Goal: Task Accomplishment & Management: Manage account settings

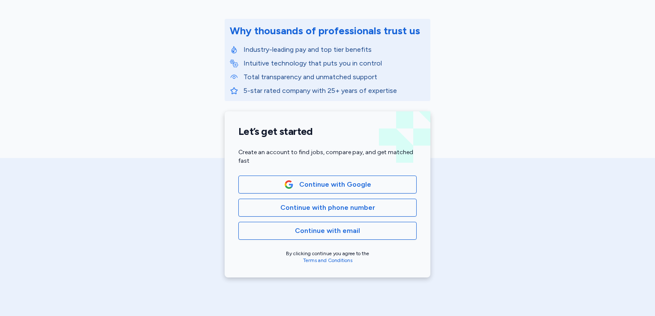
scroll to position [103, 0]
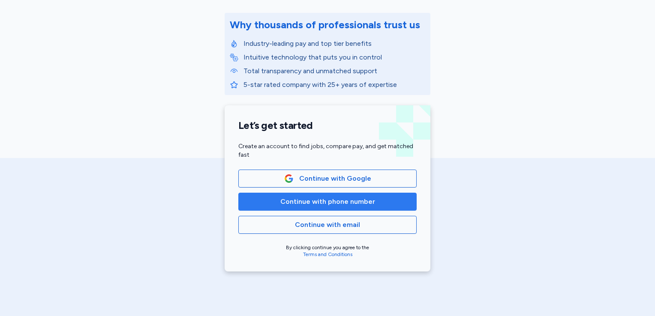
click at [329, 203] on span "Continue with phone number" at bounding box center [327, 202] width 95 height 10
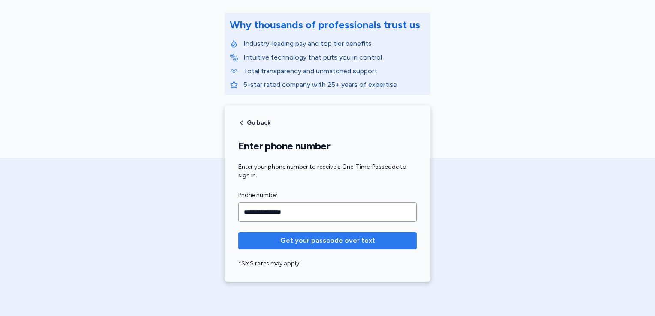
type input "**********"
click at [329, 238] on span "Get your passcode over text" at bounding box center [327, 241] width 95 height 10
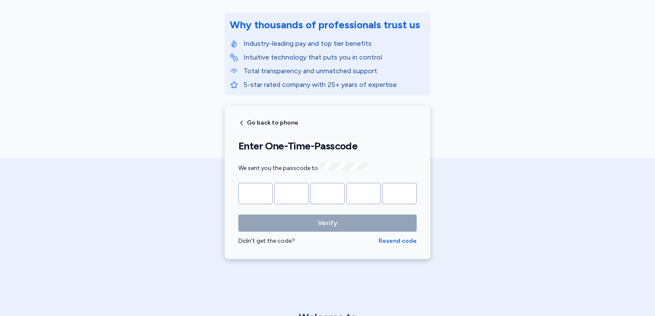
type input "*"
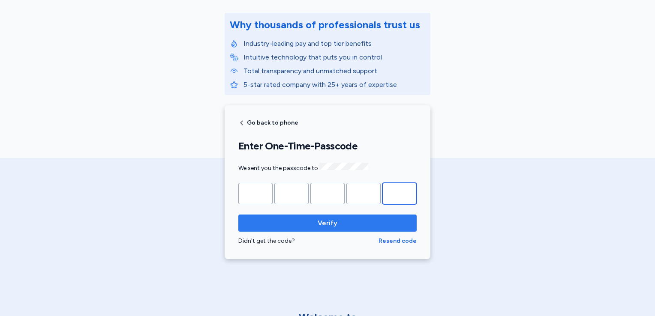
type input "*"
click at [329, 220] on span "Verify" at bounding box center [328, 223] width 20 height 10
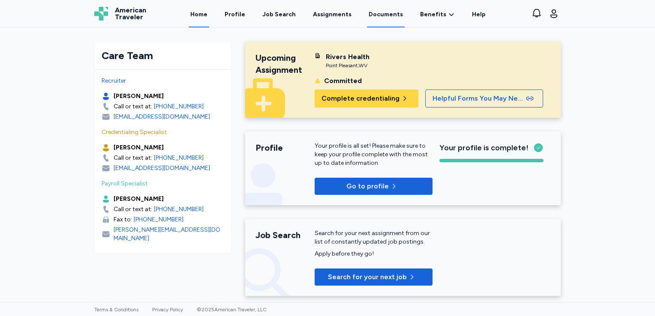
click at [375, 16] on link "Documents" at bounding box center [386, 14] width 38 height 27
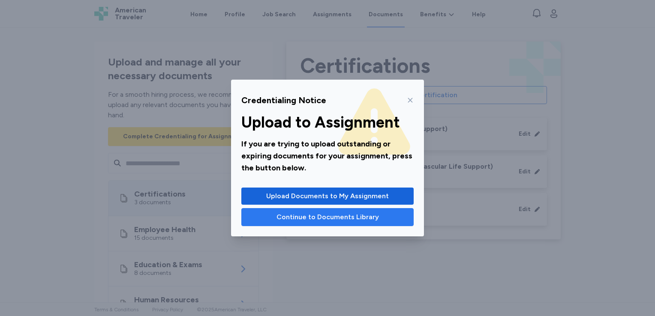
click at [305, 222] on span "Continue to Documents Library" at bounding box center [327, 217] width 102 height 10
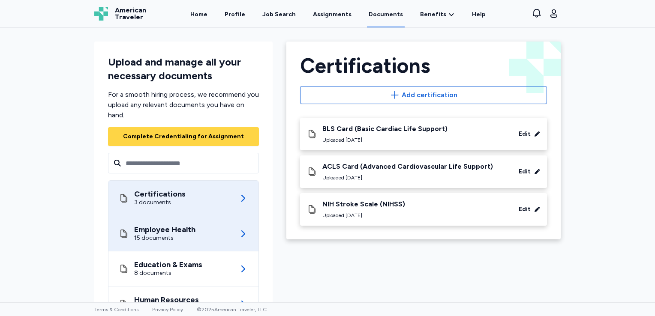
click at [177, 234] on div "15 documents" at bounding box center [164, 238] width 61 height 9
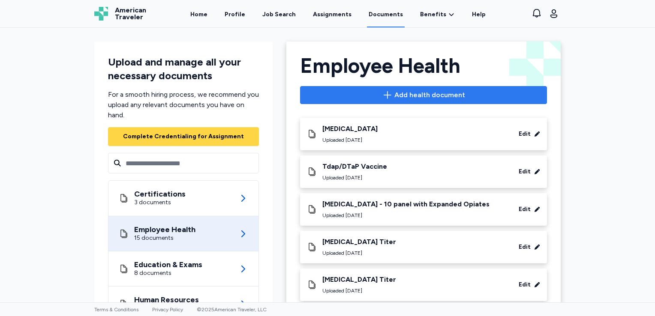
click at [423, 96] on span "Add health document" at bounding box center [429, 95] width 71 height 10
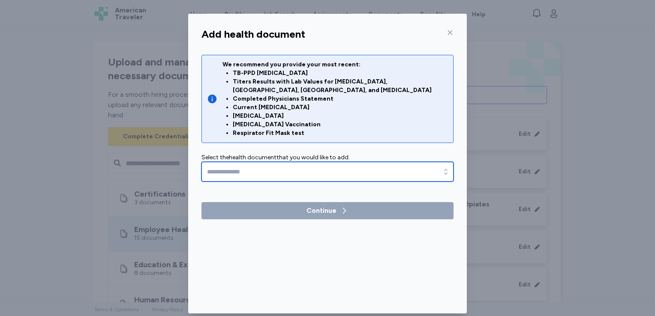
click at [403, 167] on input "text" at bounding box center [327, 172] width 252 height 20
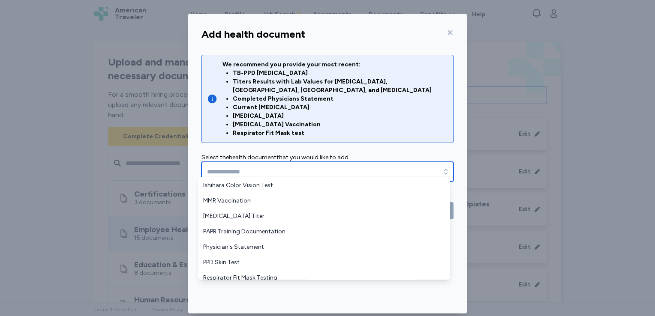
scroll to position [217, 0]
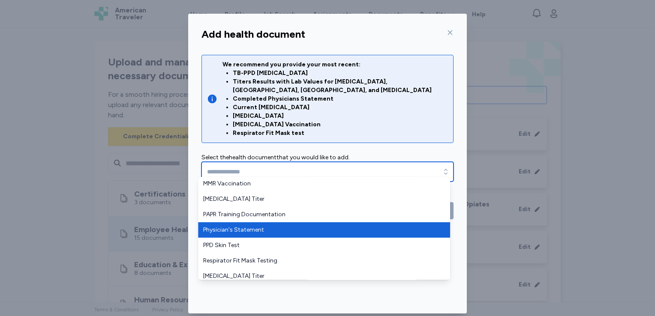
type input "**********"
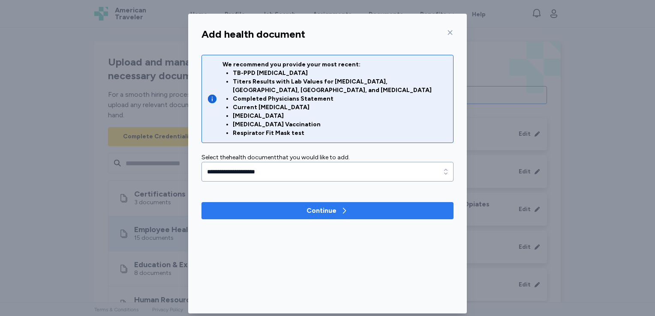
click at [303, 206] on span "Continue" at bounding box center [327, 211] width 238 height 10
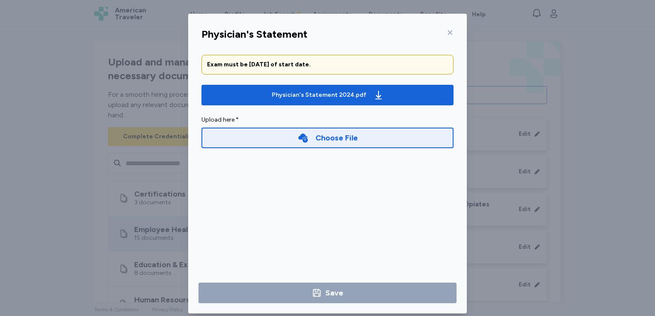
click at [328, 139] on div "Choose File" at bounding box center [336, 138] width 42 height 12
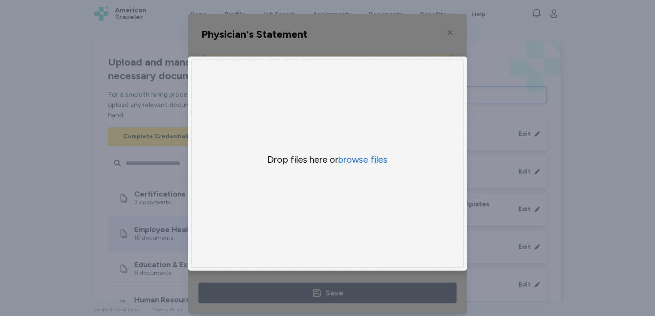
click at [357, 157] on button "browse files" at bounding box center [362, 160] width 49 height 12
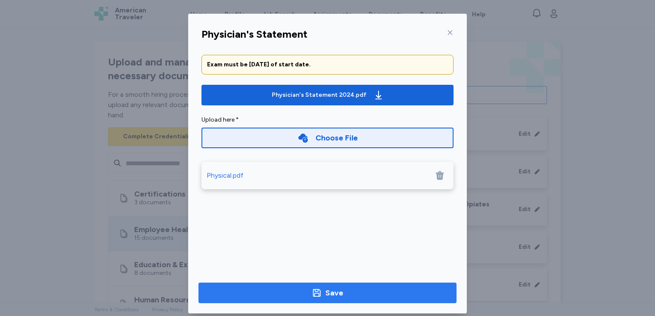
click at [366, 293] on span "Save" at bounding box center [327, 293] width 244 height 12
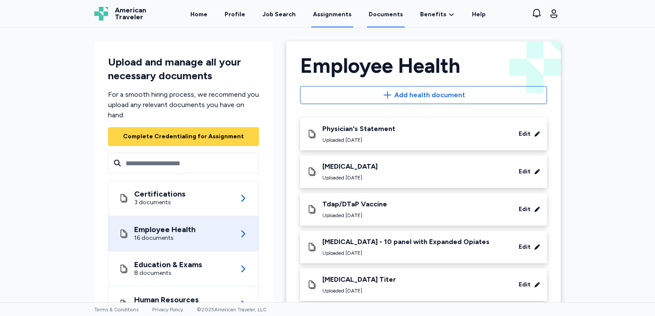
click at [322, 15] on link "Assignments" at bounding box center [332, 14] width 42 height 27
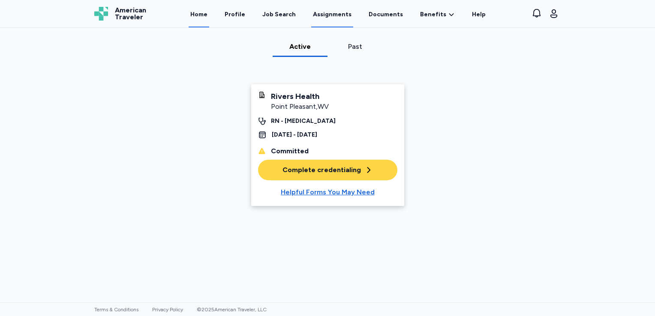
click at [207, 17] on link "Home" at bounding box center [199, 14] width 21 height 27
